Goal: Task Accomplishment & Management: Manage account settings

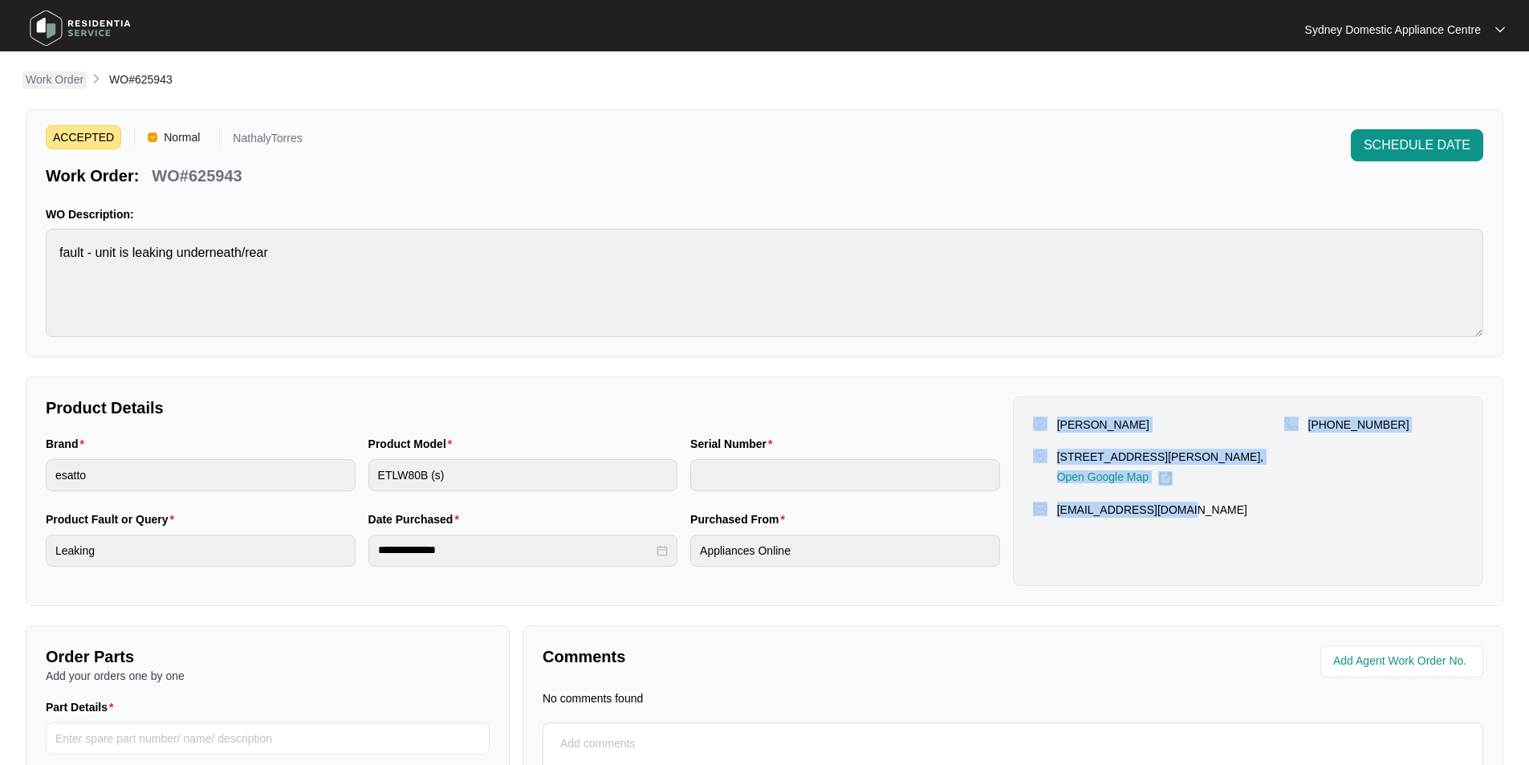
click at [81, 79] on p "Work Order" at bounding box center [55, 79] width 58 height 16
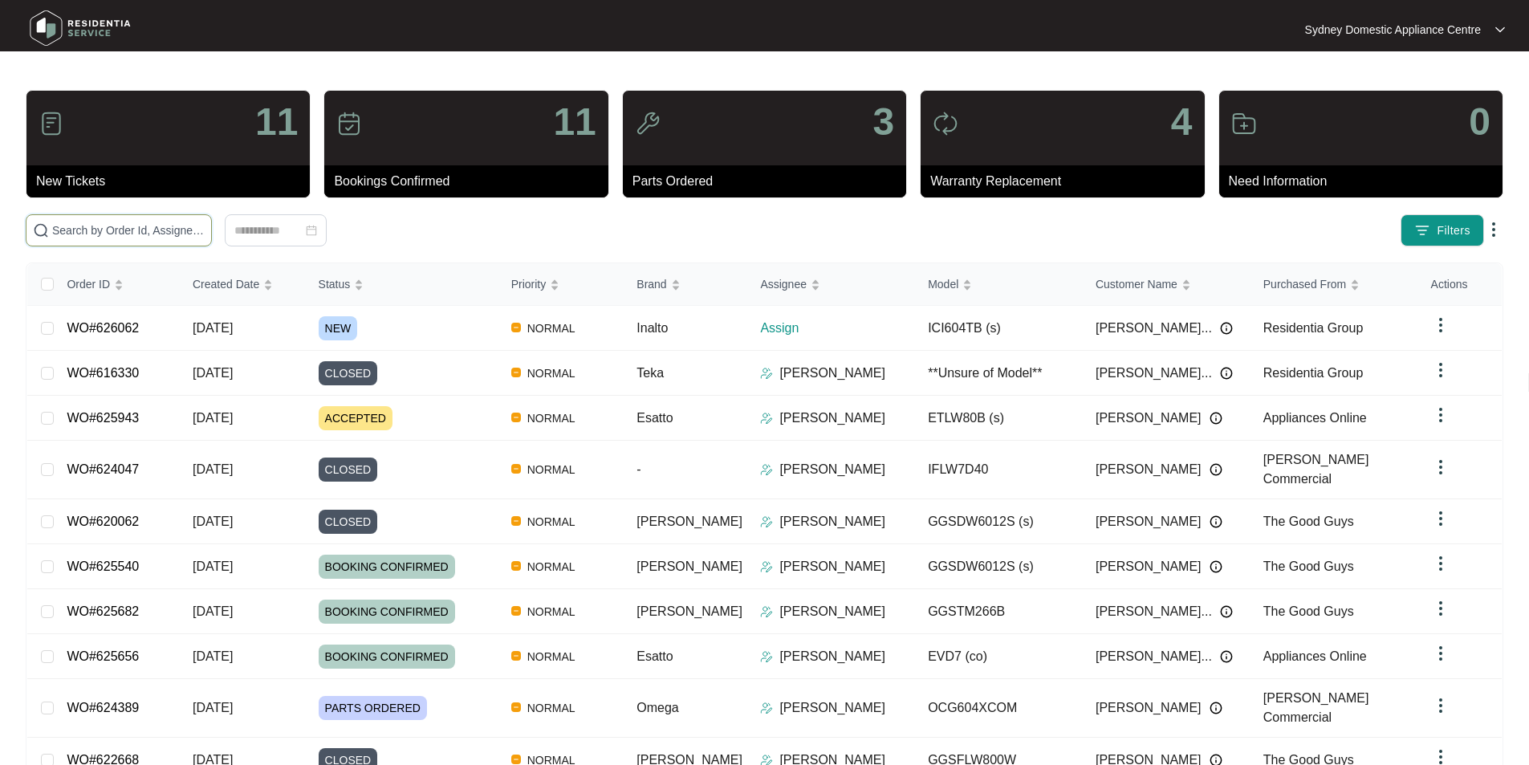
click at [176, 234] on input "text" at bounding box center [128, 231] width 152 height 18
paste input "626062"
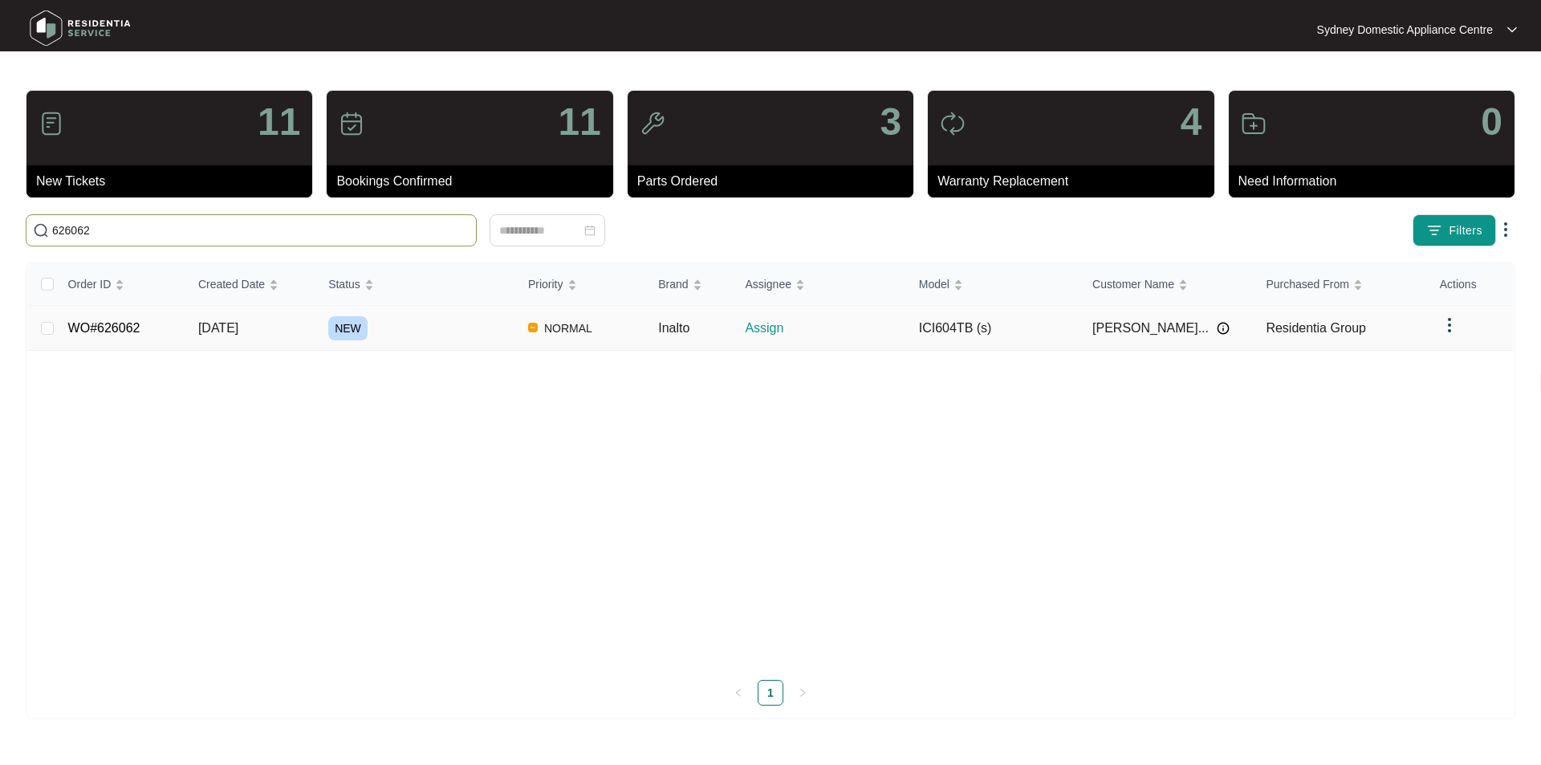
type input "626062"
click at [120, 325] on link "WO#626062" at bounding box center [104, 328] width 72 height 14
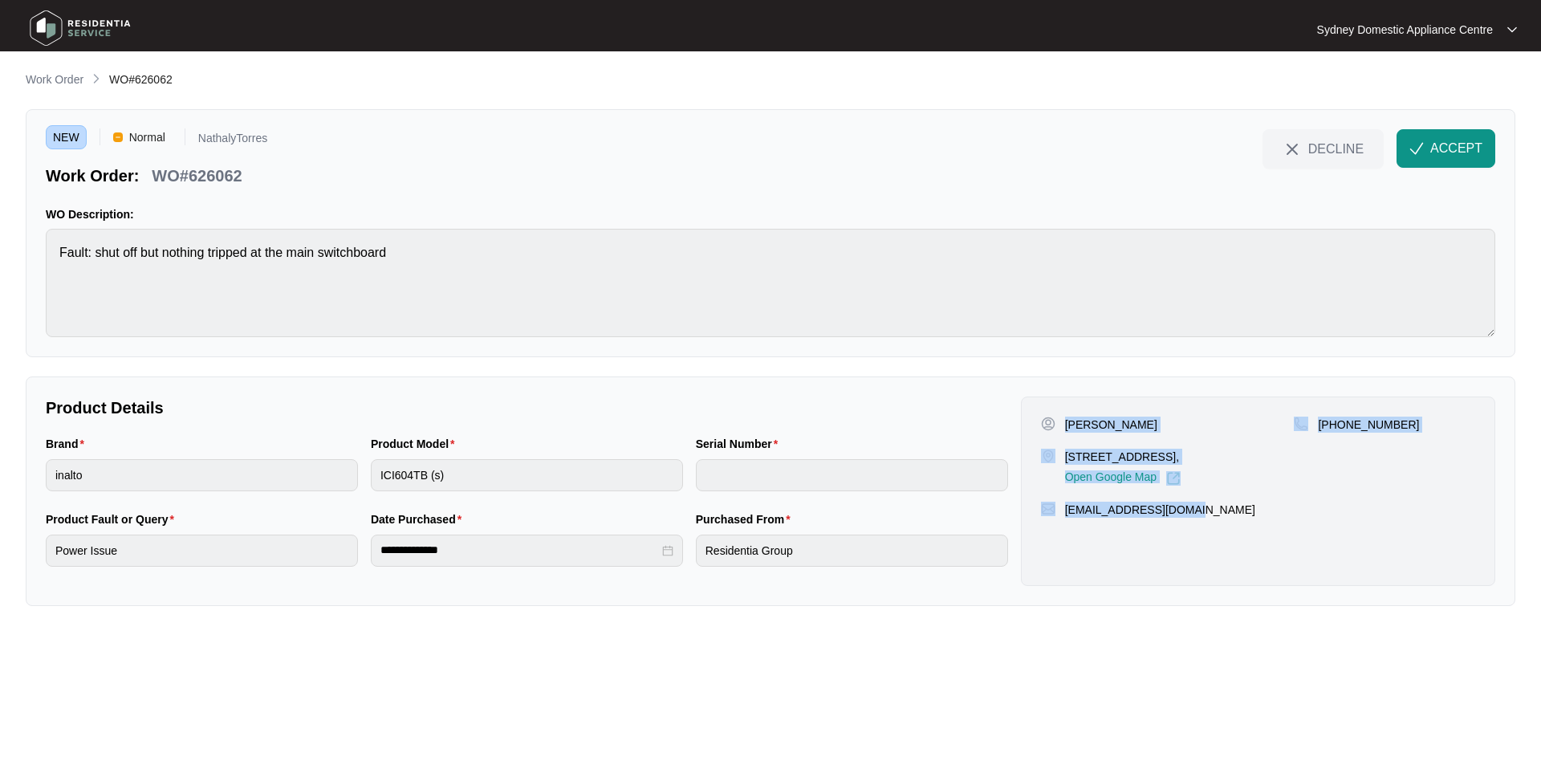
drag, startPoint x: 1207, startPoint y: 514, endPoint x: 1064, endPoint y: 417, distance: 172.3
click at [1064, 417] on div "[PERSON_NAME] [STREET_ADDRESS], Open Google Map [PHONE_NUMBER] [EMAIL_ADDRESS][…" at bounding box center [1258, 490] width 474 height 189
copy div "[PERSON_NAME] [STREET_ADDRESS], Open Google Map [PHONE_NUMBER] [EMAIL_ADDRESS][…"
click at [1469, 150] on span "ACCEPT" at bounding box center [1456, 148] width 52 height 19
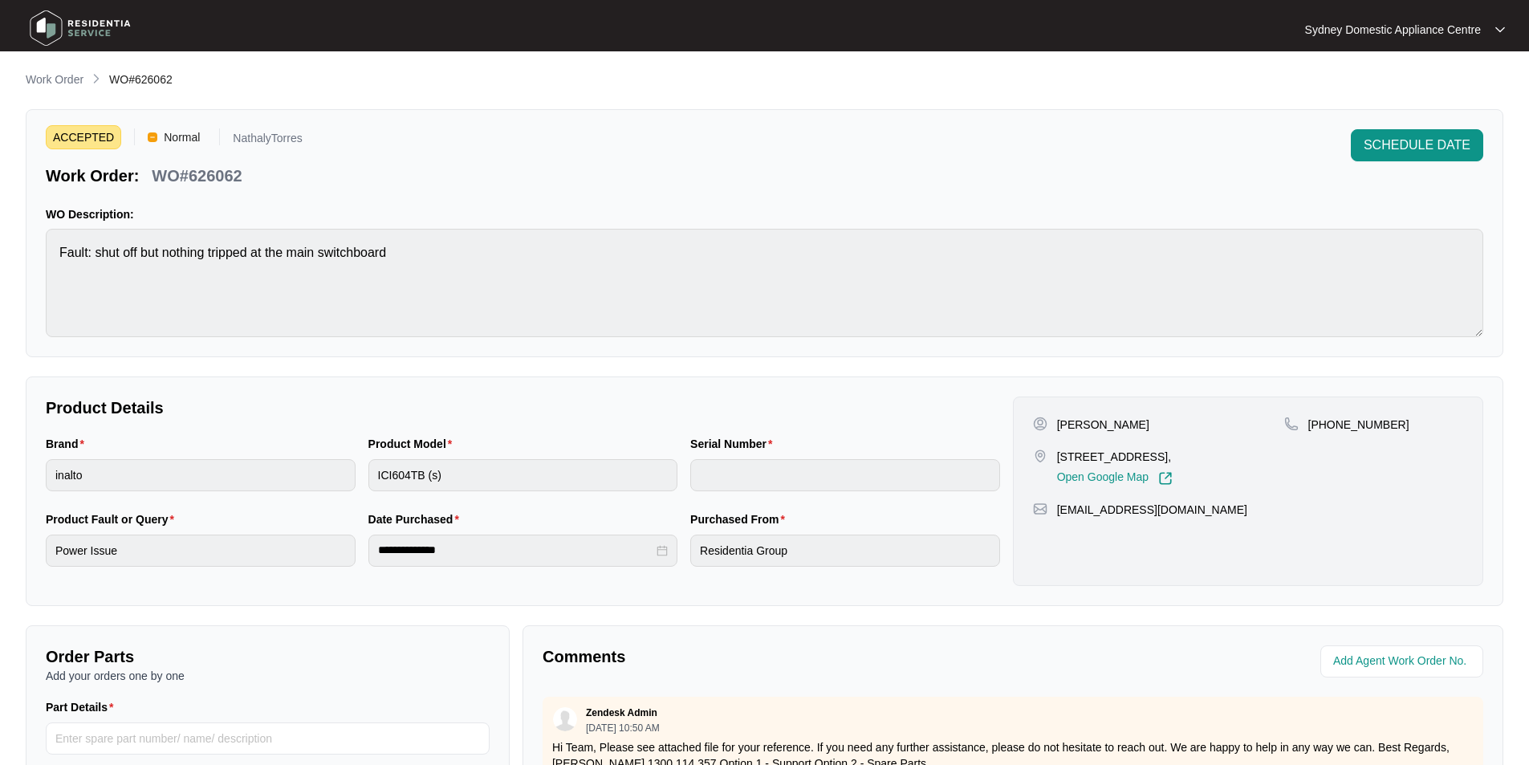
click at [1250, 591] on div "**********" at bounding box center [765, 491] width 1478 height 230
click at [51, 74] on p "Work Order" at bounding box center [55, 79] width 58 height 16
